Goal: Task Accomplishment & Management: Manage account settings

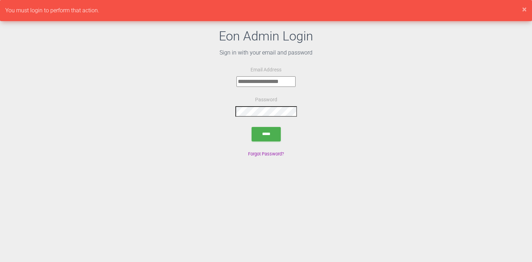
type input "**********"
click at [270, 140] on input "*****" at bounding box center [266, 134] width 29 height 14
